Goal: Information Seeking & Learning: Learn about a topic

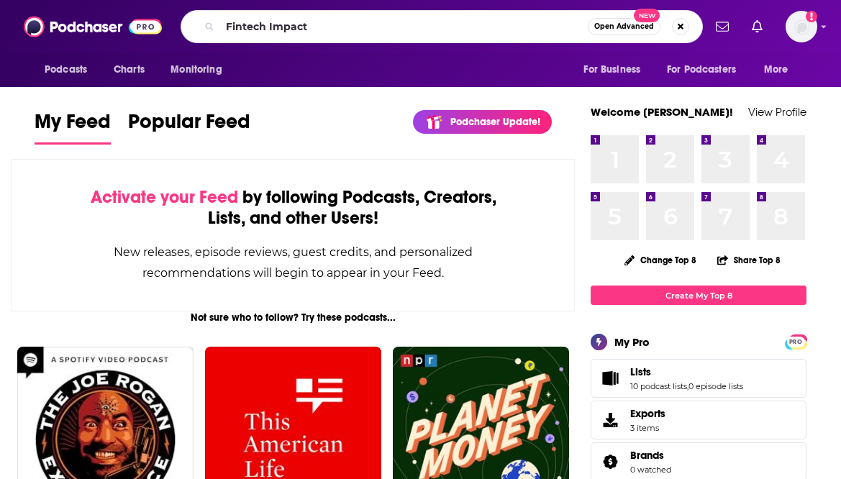
type input "Fintech Impact"
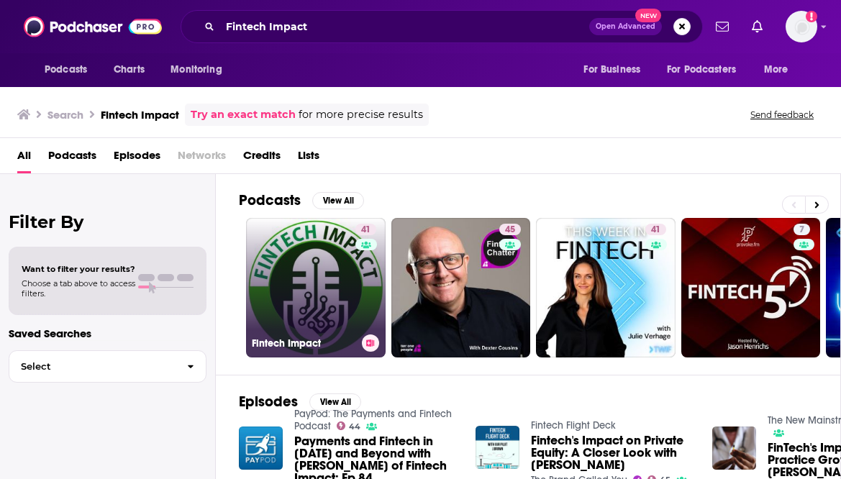
click at [306, 278] on link "41 Fintech Impact" at bounding box center [316, 288] width 140 height 140
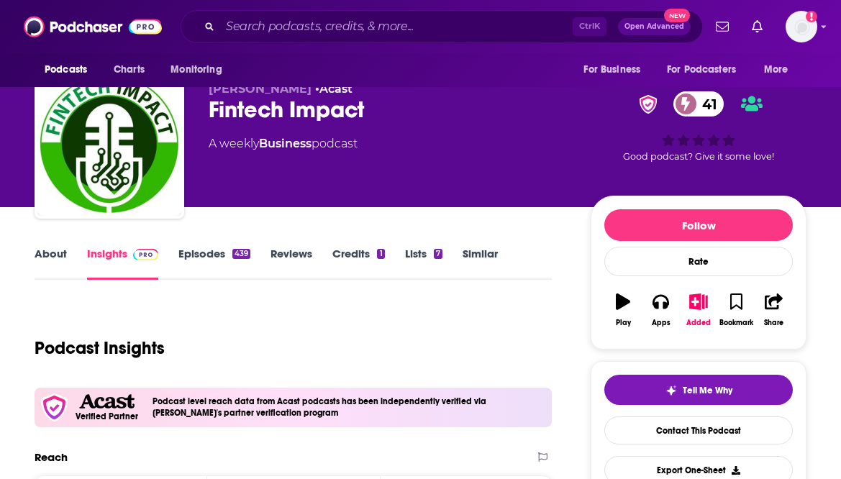
scroll to position [73, 0]
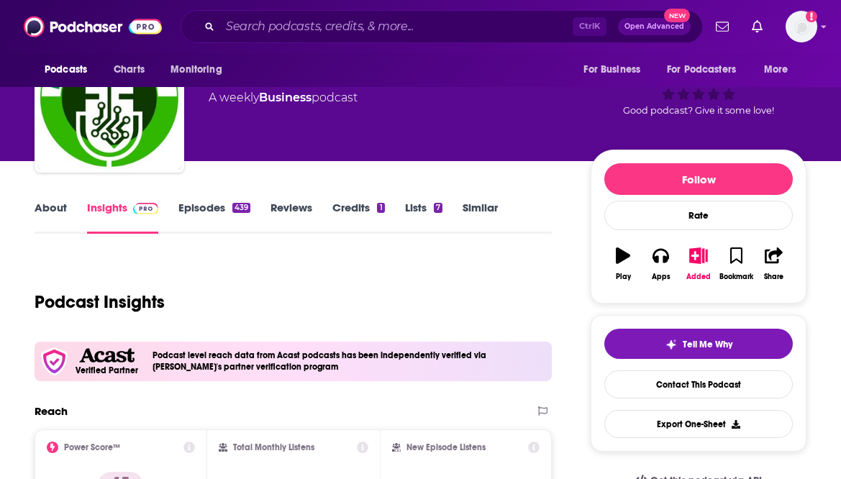
click at [211, 224] on link "Episodes 439" at bounding box center [214, 217] width 72 height 33
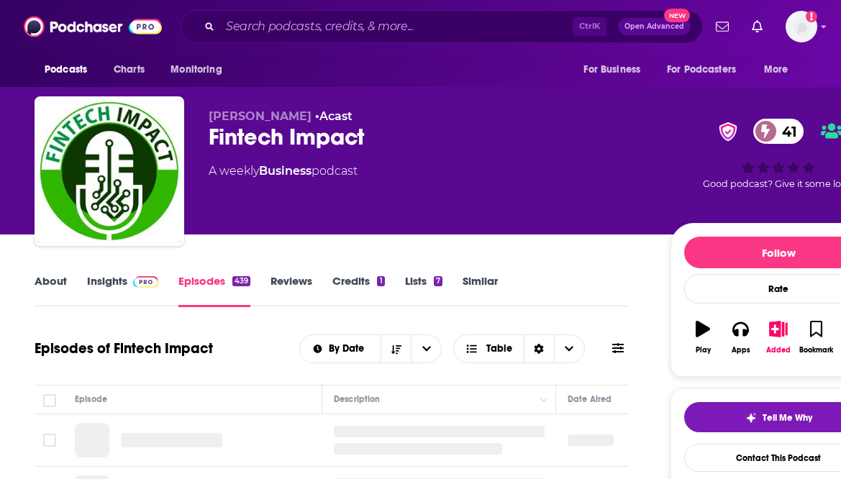
scroll to position [220, 0]
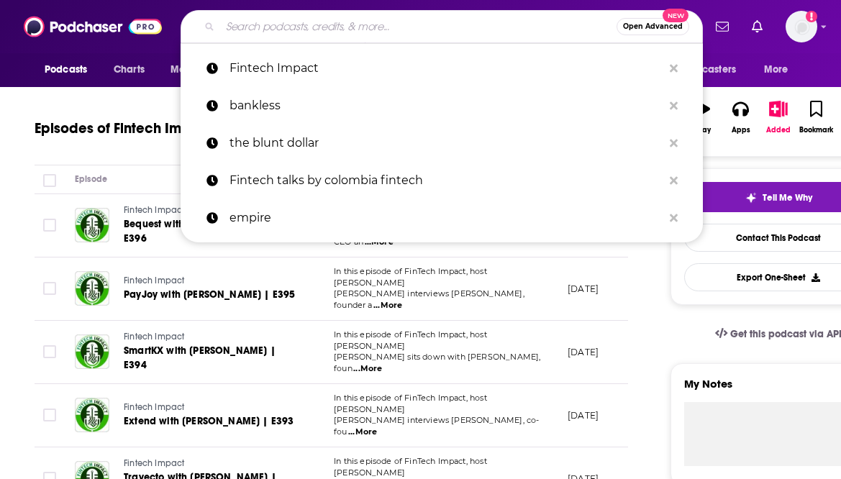
click at [299, 25] on input "Search podcasts, credits, & more..." at bounding box center [418, 26] width 397 height 23
click at [35, 119] on div "Episodes of Fintech Impact By Date Table" at bounding box center [332, 128] width 594 height 37
click at [348, 21] on input "Search podcasts, credits, & more..." at bounding box center [418, 26] width 397 height 23
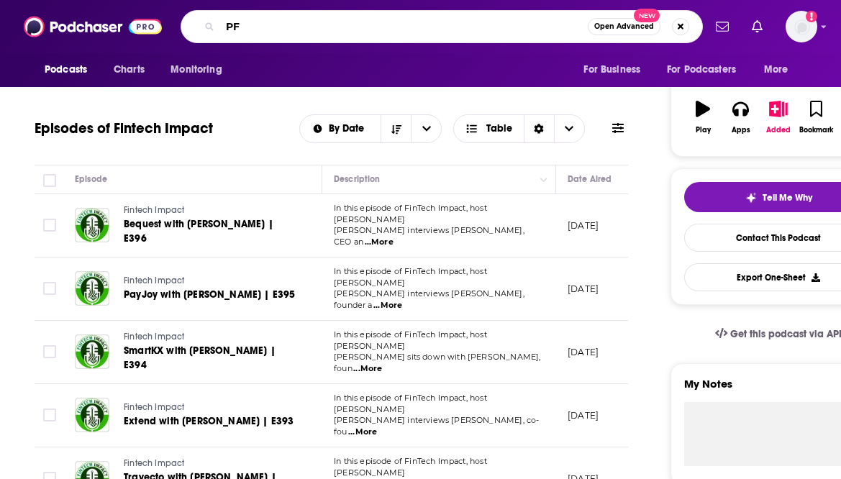
type input "P"
type input "CFO 4.0"
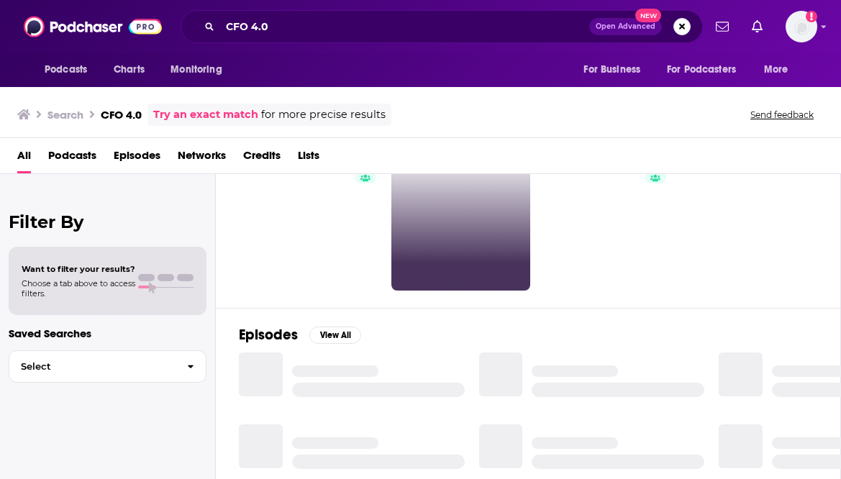
scroll to position [82, 0]
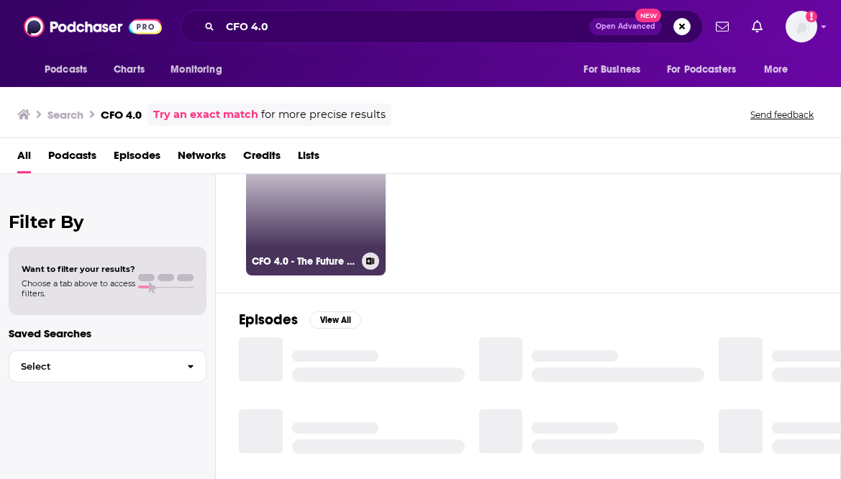
click at [353, 212] on link "52 CFO 4.0 - The Future of Finance" at bounding box center [316, 206] width 140 height 140
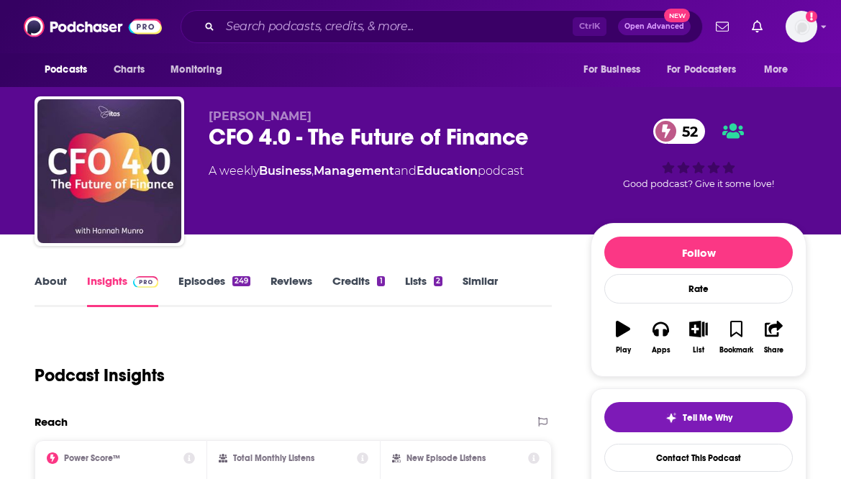
click at [222, 285] on link "Episodes 249" at bounding box center [214, 290] width 72 height 33
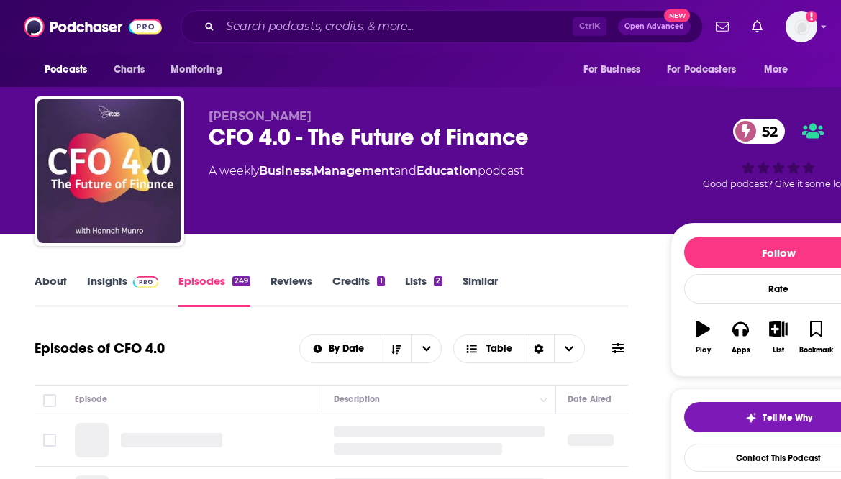
scroll to position [220, 0]
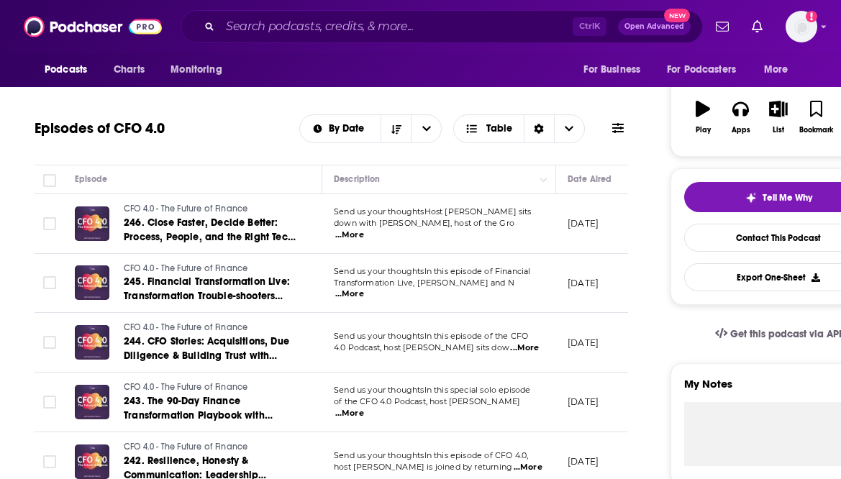
click at [364, 232] on span "...More" at bounding box center [349, 236] width 29 height 12
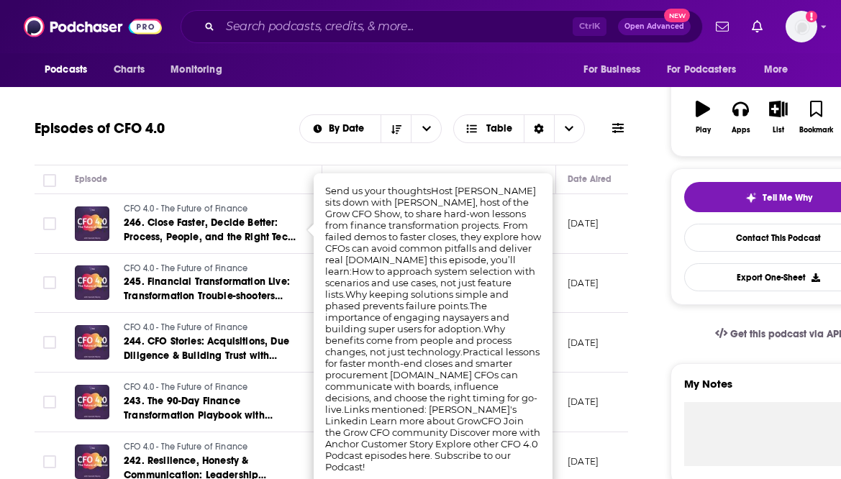
click at [249, 147] on div "Episodes of CFO 4.0 By Date Table" at bounding box center [332, 128] width 594 height 37
